Goal: Navigation & Orientation: Understand site structure

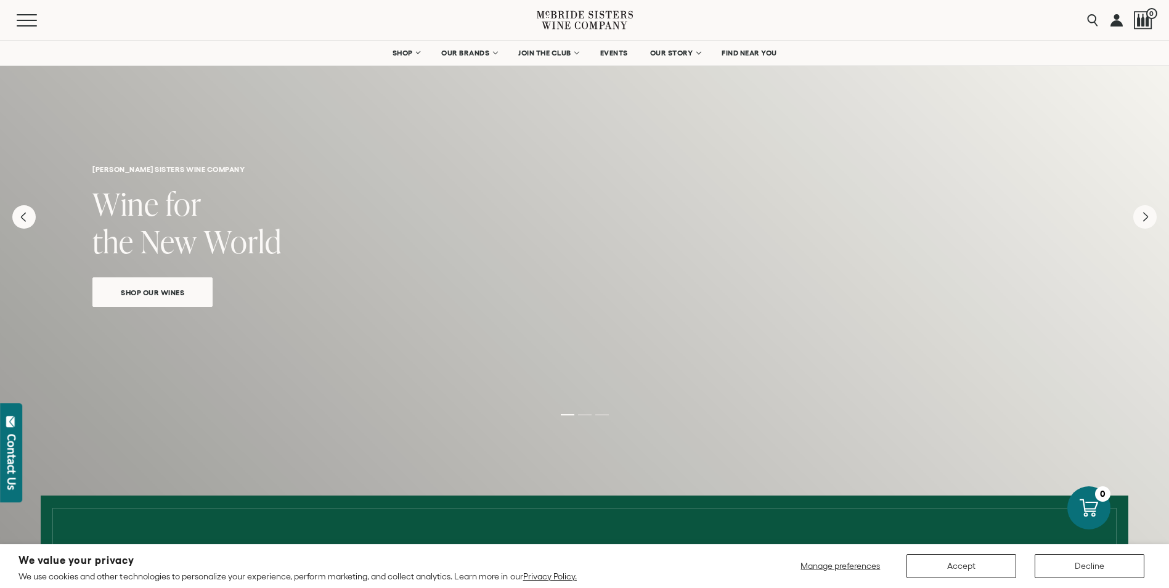
click at [187, 307] on div "mcbride sisters wine company Wine for the New World Shop Our Wines" at bounding box center [584, 188] width 1169 height 298
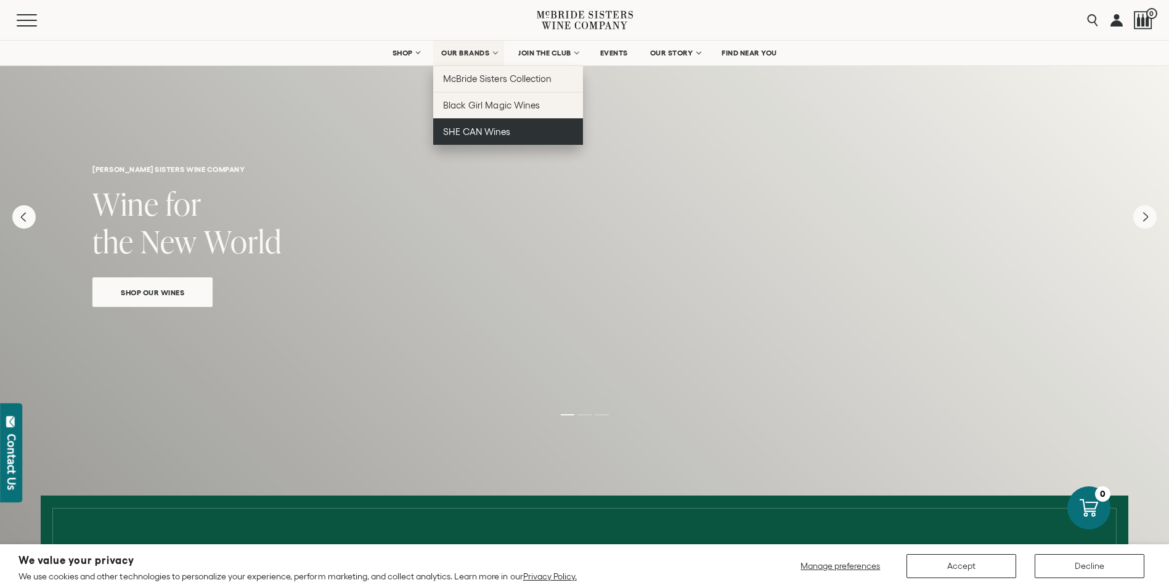
click at [482, 132] on span "SHE CAN Wines" at bounding box center [476, 131] width 67 height 10
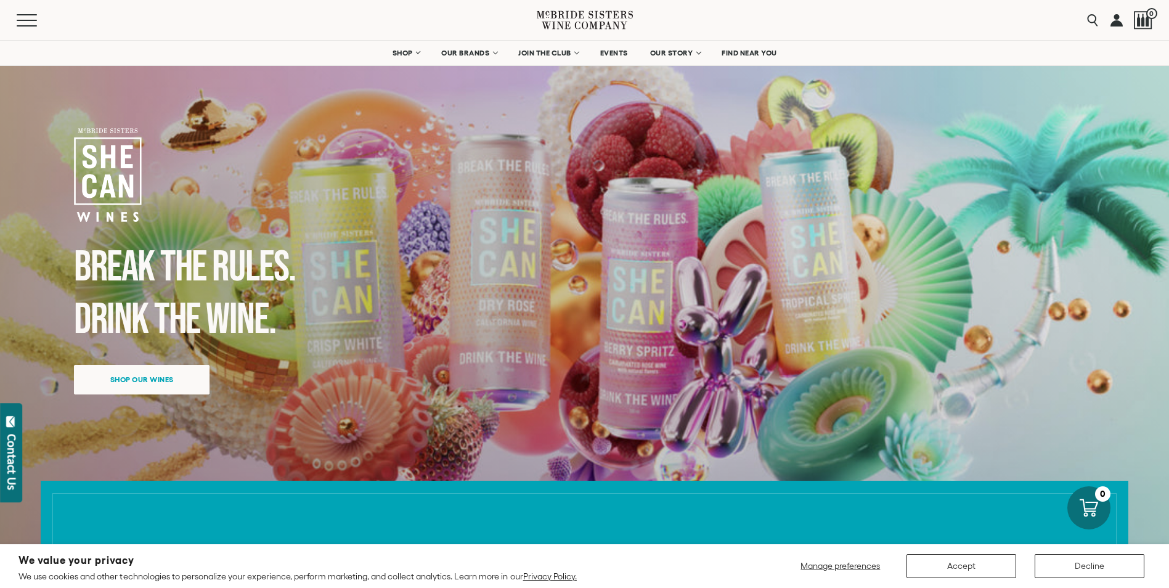
scroll to position [31, 0]
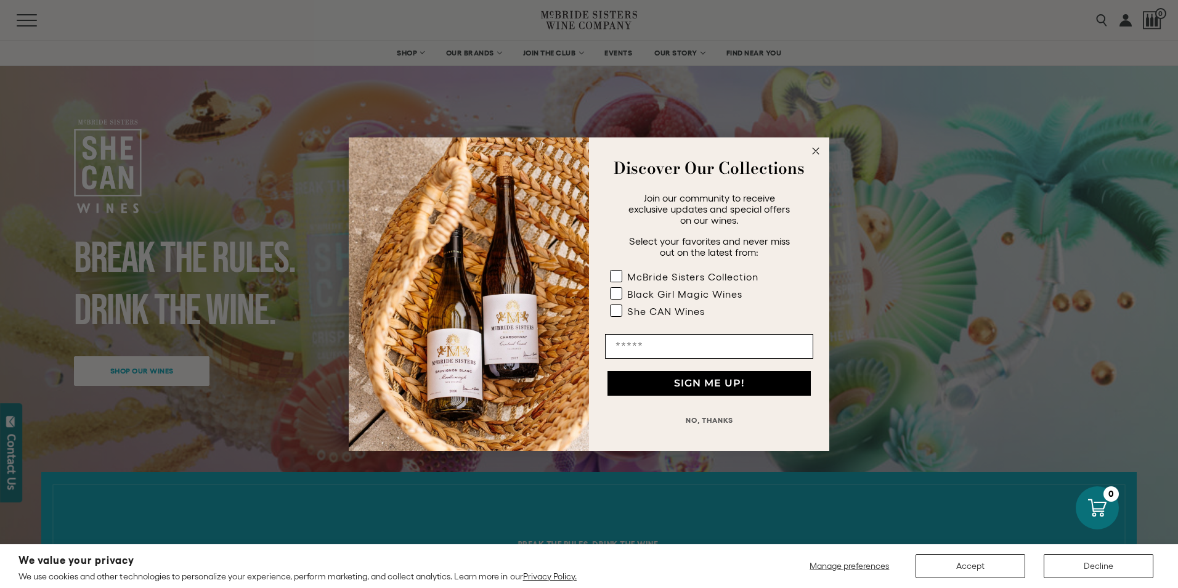
click at [819, 149] on circle "Close dialog" at bounding box center [816, 151] width 14 height 14
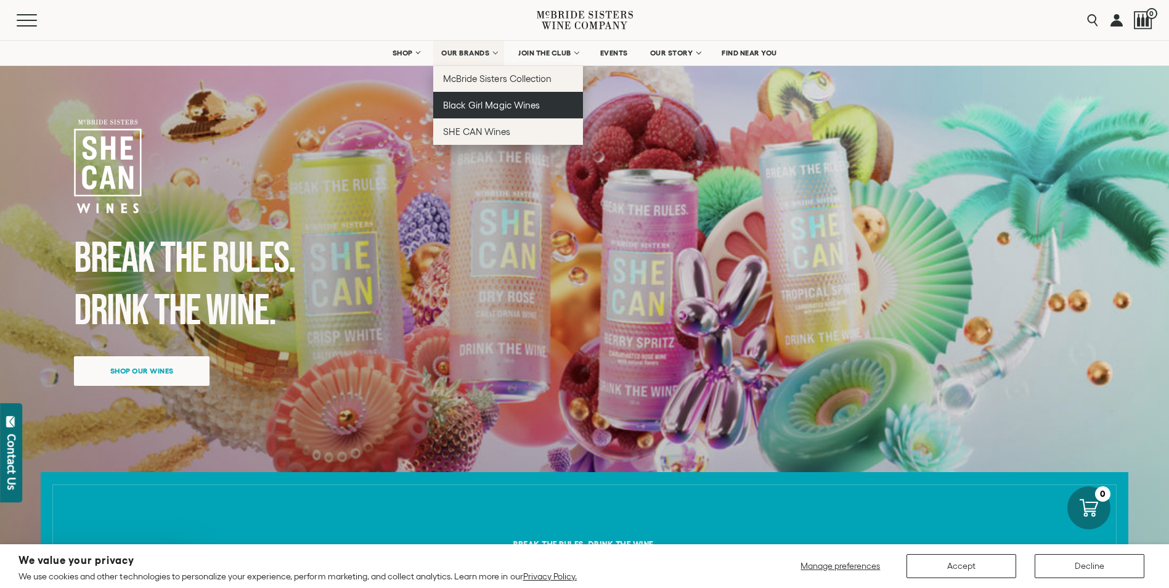
click at [474, 103] on span "Black Girl Magic Wines" at bounding box center [491, 105] width 96 height 10
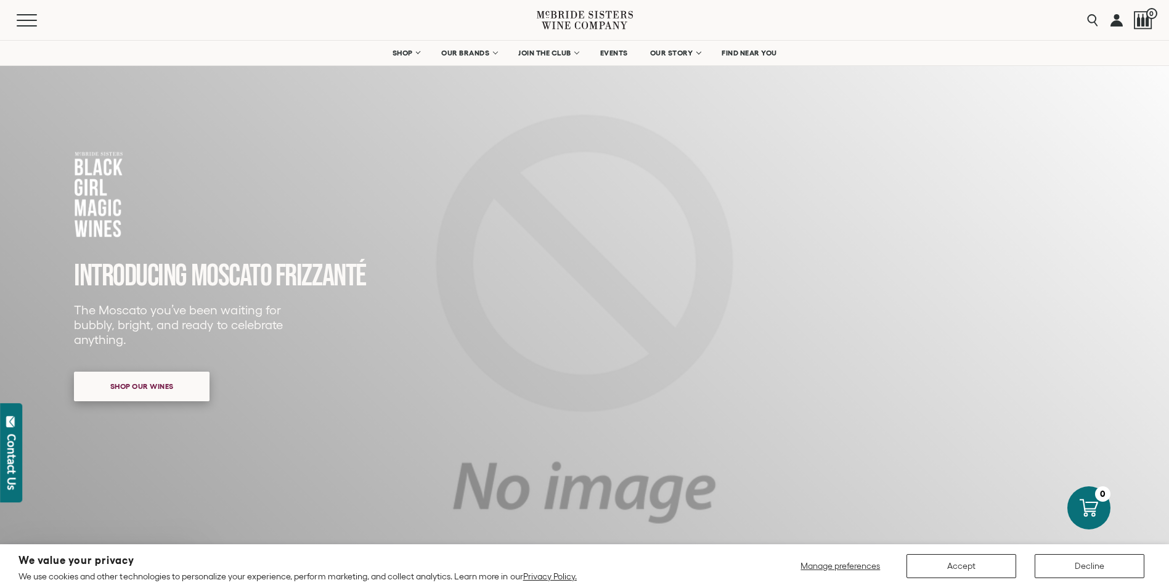
click at [129, 389] on span "Shop our wines" at bounding box center [142, 386] width 107 height 24
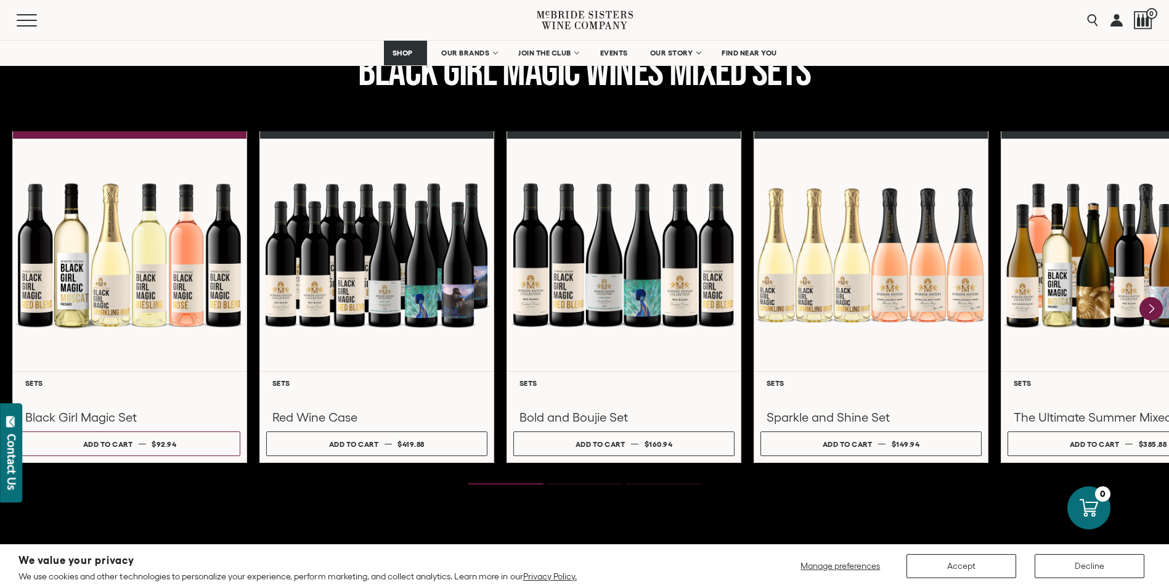
scroll to position [1602, 0]
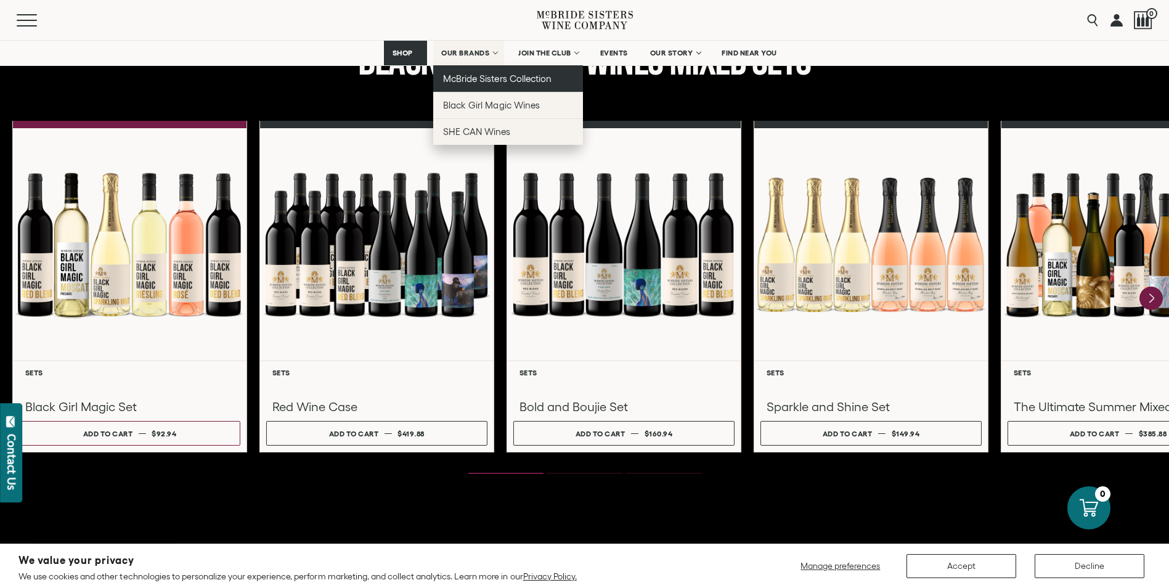
click at [500, 76] on span "McBride Sisters Collection" at bounding box center [497, 78] width 108 height 10
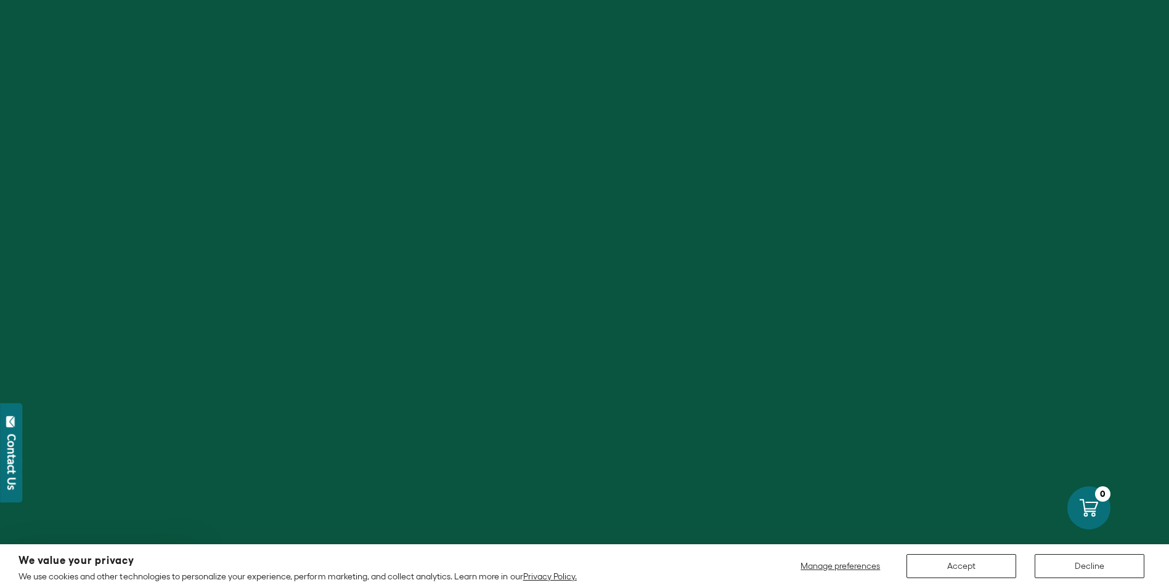
scroll to position [524, 0]
click at [1082, 562] on button "Decline" at bounding box center [1089, 566] width 110 height 24
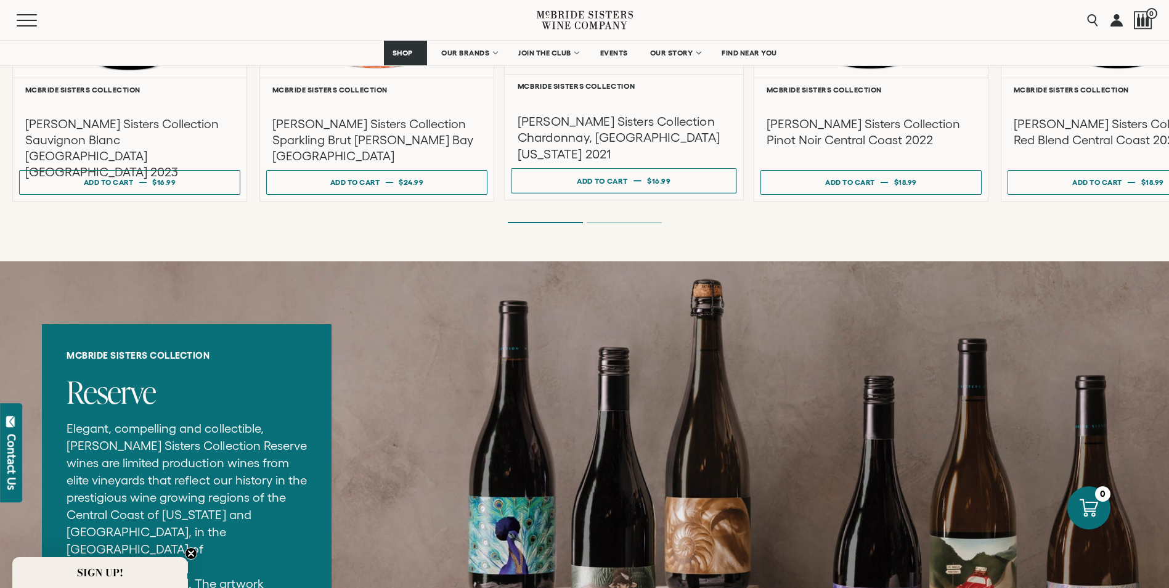
scroll to position [1401, 0]
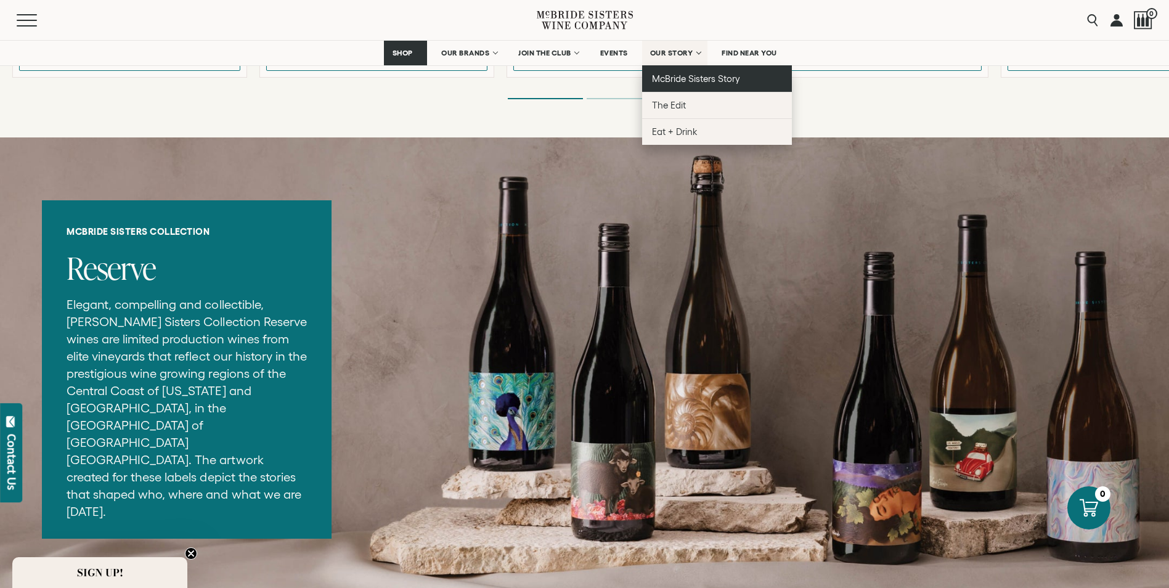
click at [683, 73] on span "McBride Sisters Story" at bounding box center [696, 78] width 88 height 10
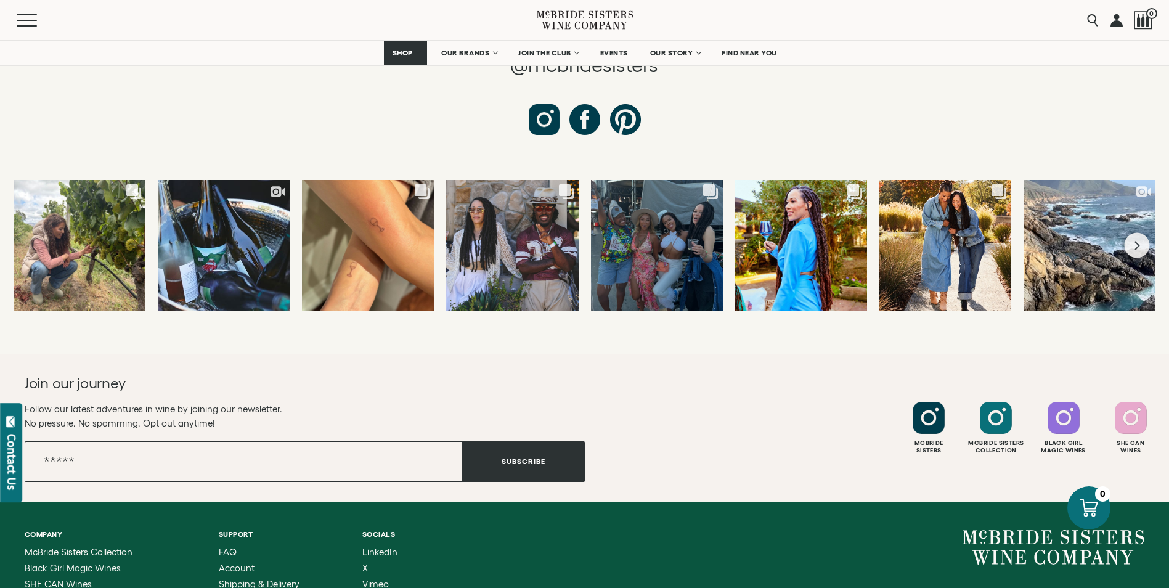
scroll to position [4847, 0]
